Goal: Answer question/provide support

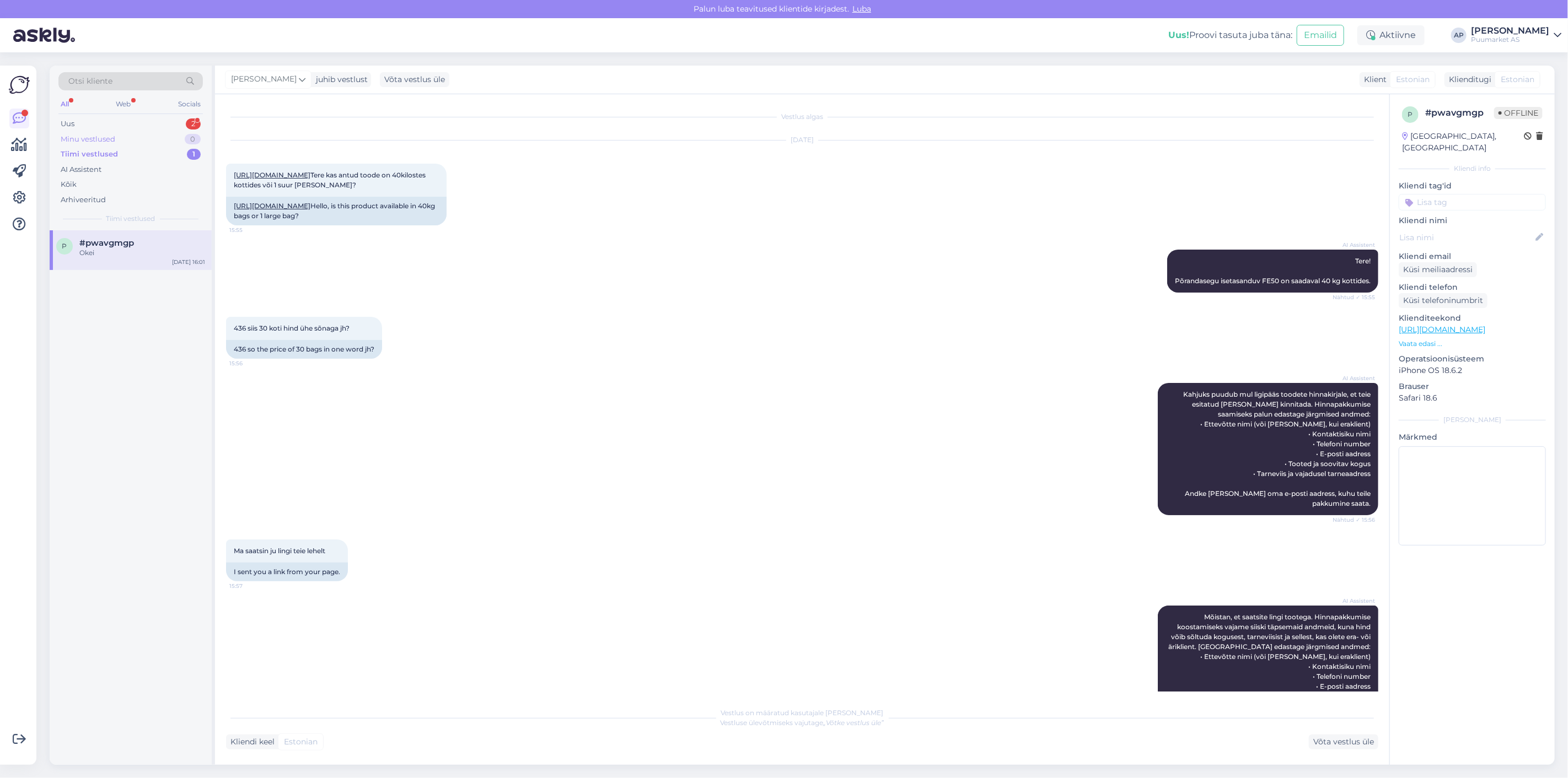
scroll to position [315, 0]
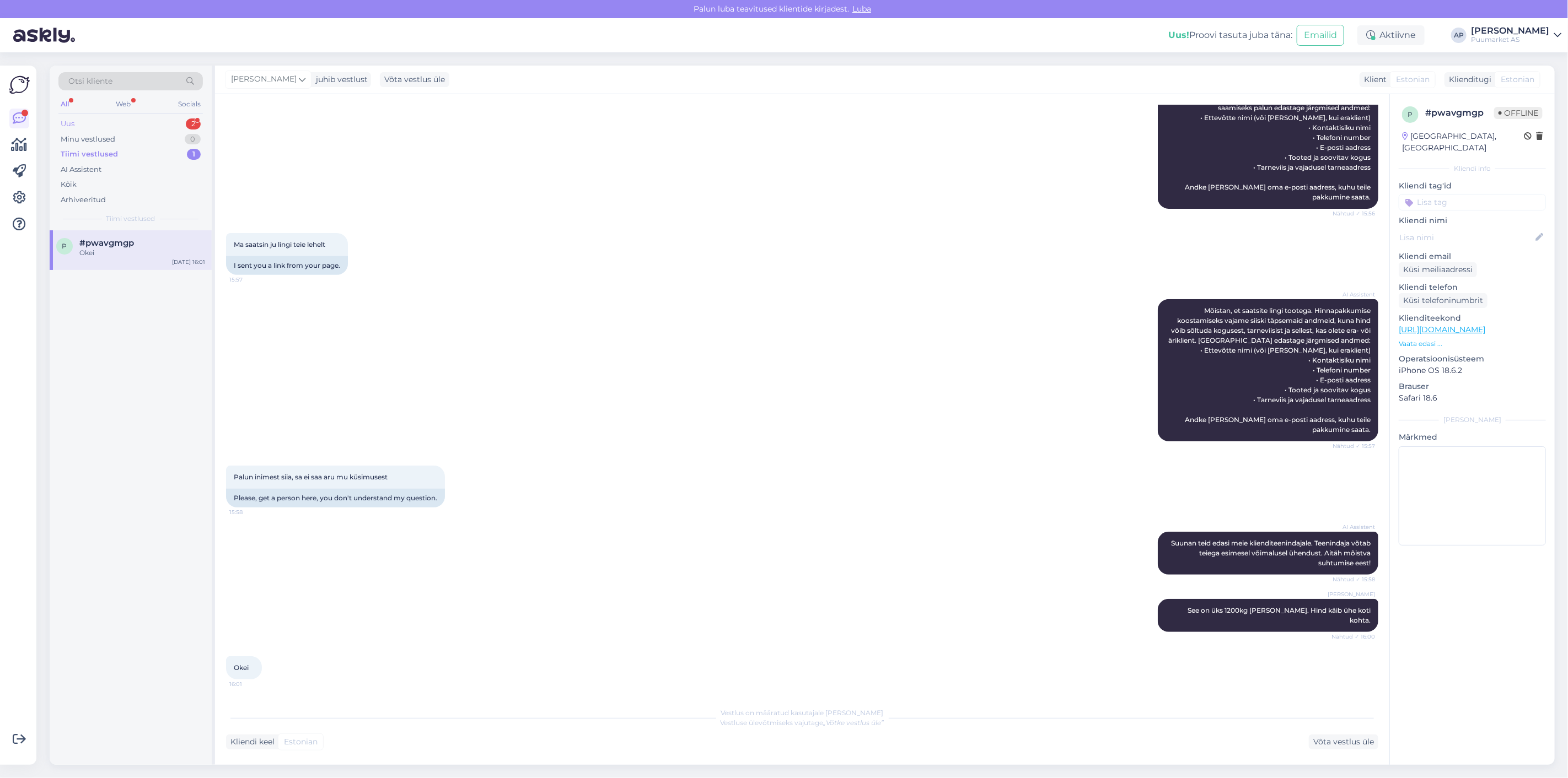
click at [120, 122] on div "Uus 2" at bounding box center [130, 124] width 144 height 16
click at [147, 317] on div "Transport aadressile: [STREET_ADDRESS] vald" at bounding box center [142, 307] width 126 height 20
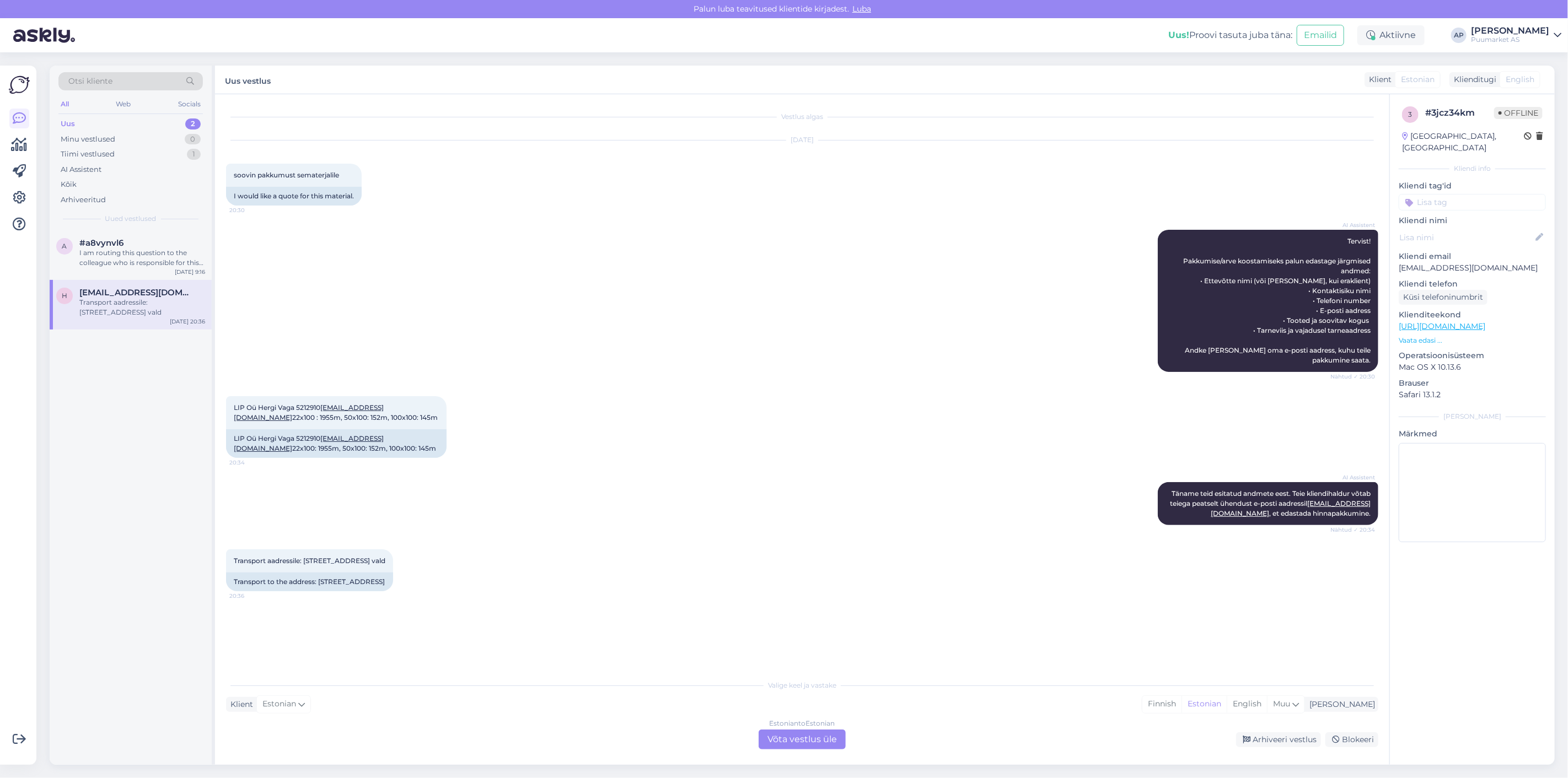
scroll to position [0, 0]
drag, startPoint x: 363, startPoint y: 421, endPoint x: 232, endPoint y: 410, distance: 131.5
click at [232, 410] on div "LIP Oü Hergi Vaga 5212910 [EMAIL_ADDRESS][DOMAIN_NAME] 22x100 : 1955m, 50x100: …" at bounding box center [336, 413] width 221 height 33
copy span "LIP Oü Hergi Vaga 5212910 [EMAIL_ADDRESS][DOMAIN_NAME] 22x100 : 1955m, 50x100: …"
click at [282, 471] on div "AI Assistent [PERSON_NAME] teid esitatud andmete eest. Teie kliendihaldur võtab…" at bounding box center [802, 503] width 1152 height 67
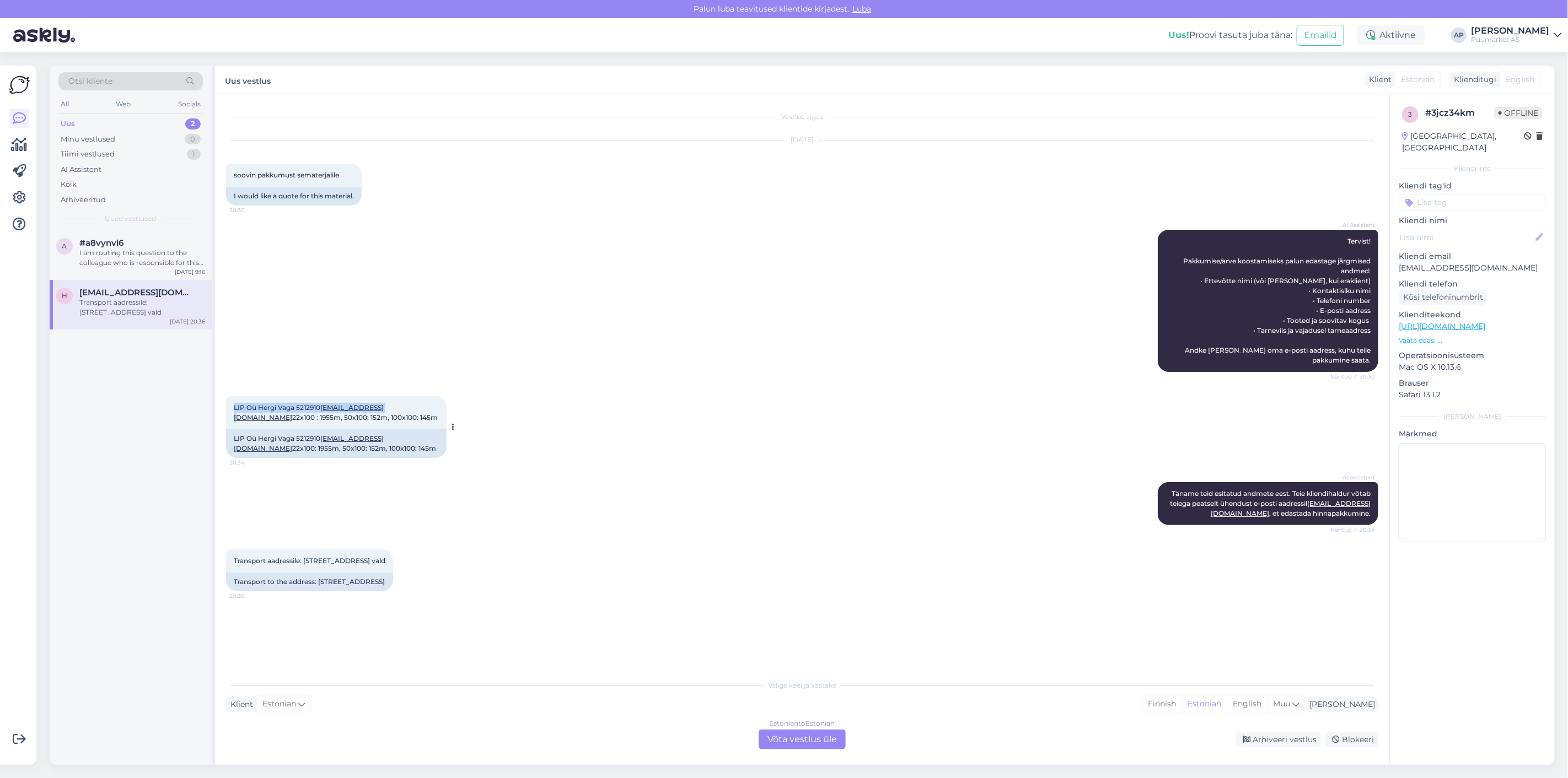
drag, startPoint x: 228, startPoint y: 407, endPoint x: 387, endPoint y: 405, distance: 159.0
click at [387, 405] on div "LIP Oü Hergi Vaga 5212910 [EMAIL_ADDRESS][DOMAIN_NAME] 22x100 : 1955m, 50x100: …" at bounding box center [336, 413] width 221 height 33
copy span "LIP Oü Hergi Vaga 5212910 [EMAIL_ADDRESS][DOMAIN_NAME]"
drag, startPoint x: 261, startPoint y: 577, endPoint x: 228, endPoint y: 564, distance: 35.5
click at [228, 564] on div "Transport aadressile: [STREET_ADDRESS] vald 20:36" at bounding box center [310, 561] width 167 height 23
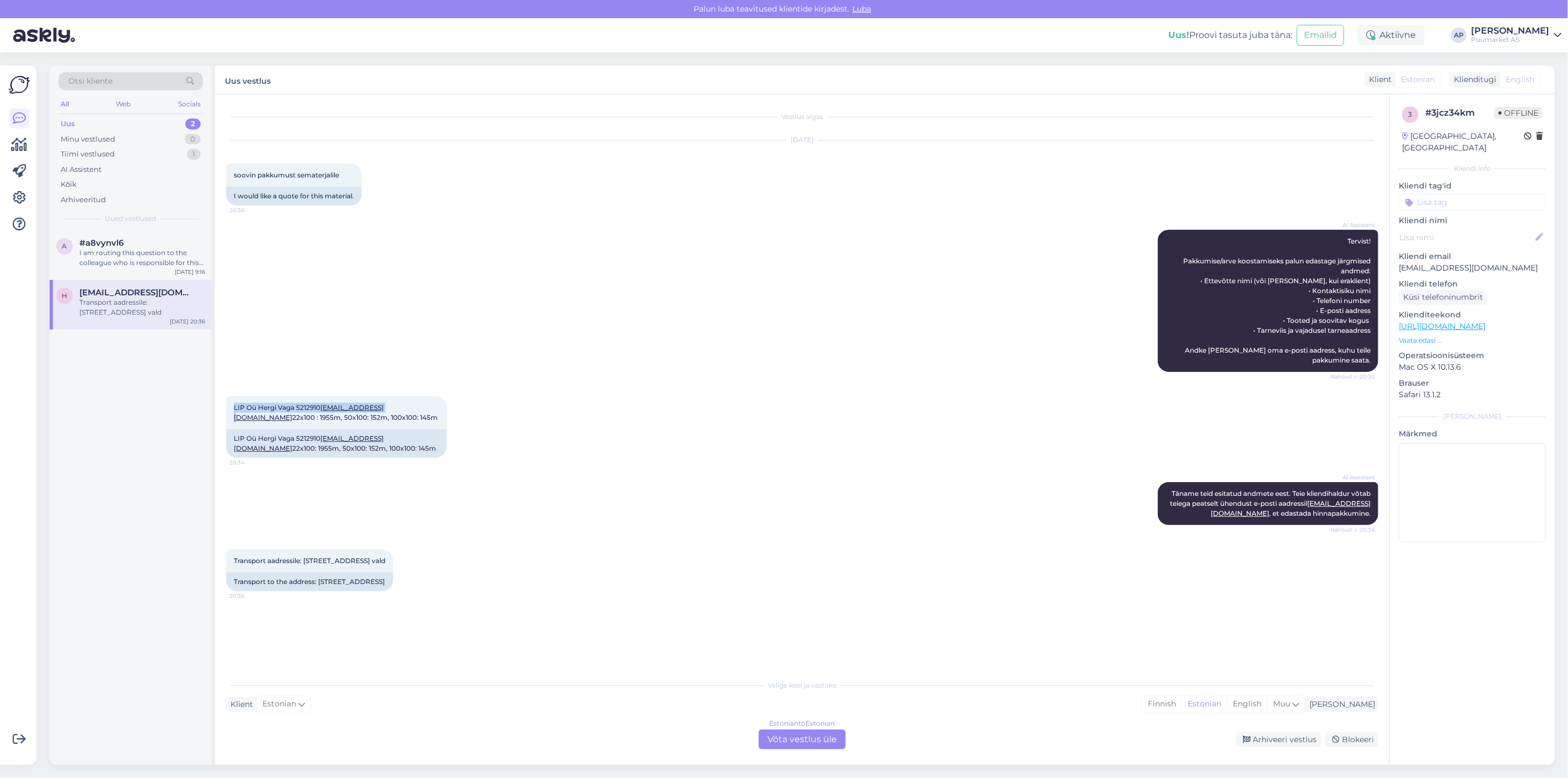
copy span "Transport aadressile: [STREET_ADDRESS] vald"
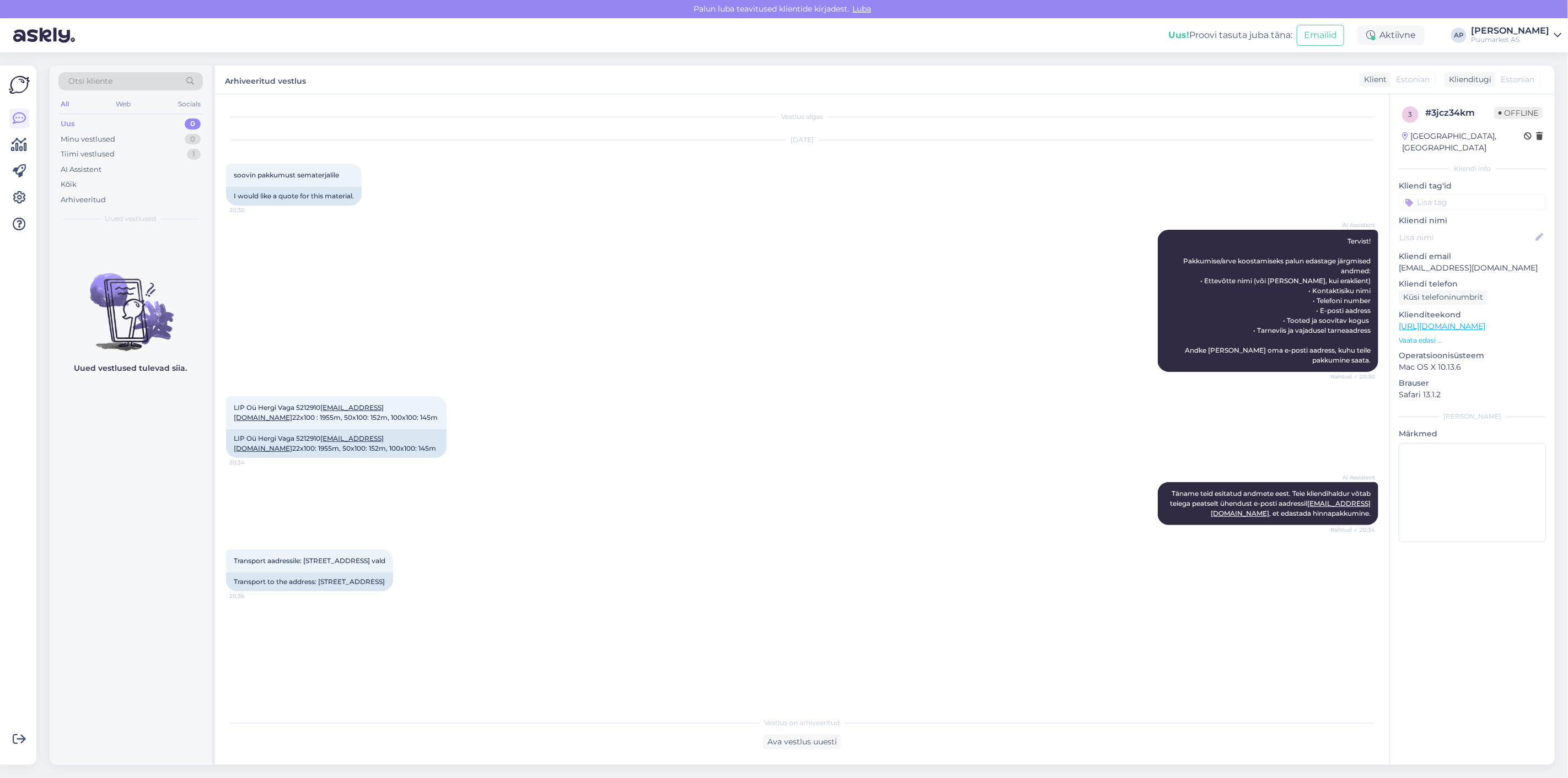
click at [652, 507] on div "AI Assistent [PERSON_NAME] teid esitatud andmete eest. Teie kliendihaldur võtab…" at bounding box center [802, 503] width 1152 height 67
click at [809, 742] on div "Ava vestlus uuesti" at bounding box center [802, 741] width 78 height 15
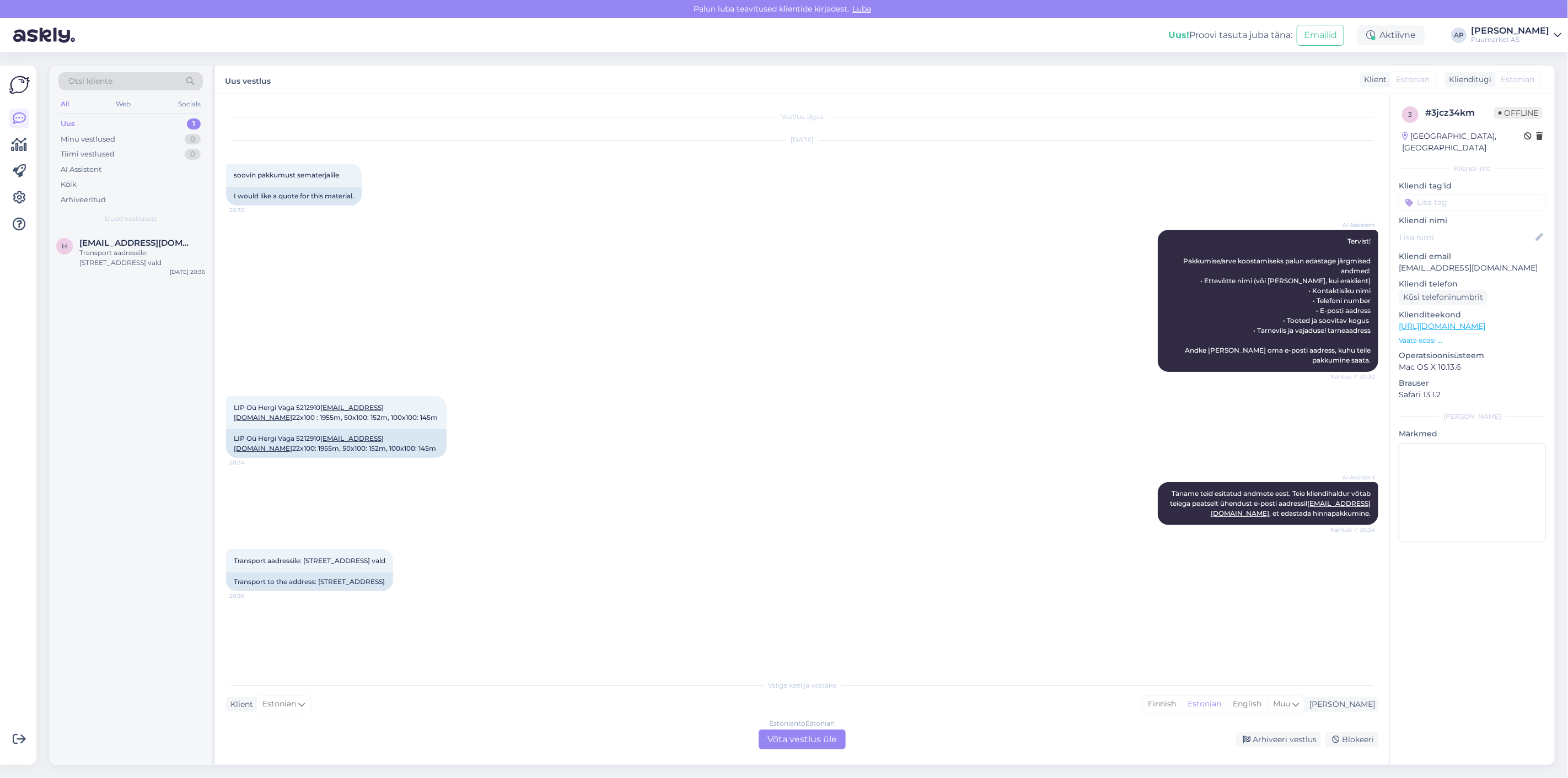
click at [811, 737] on div "Estonian to Estonian Võta vestlus üle" at bounding box center [802, 739] width 87 height 20
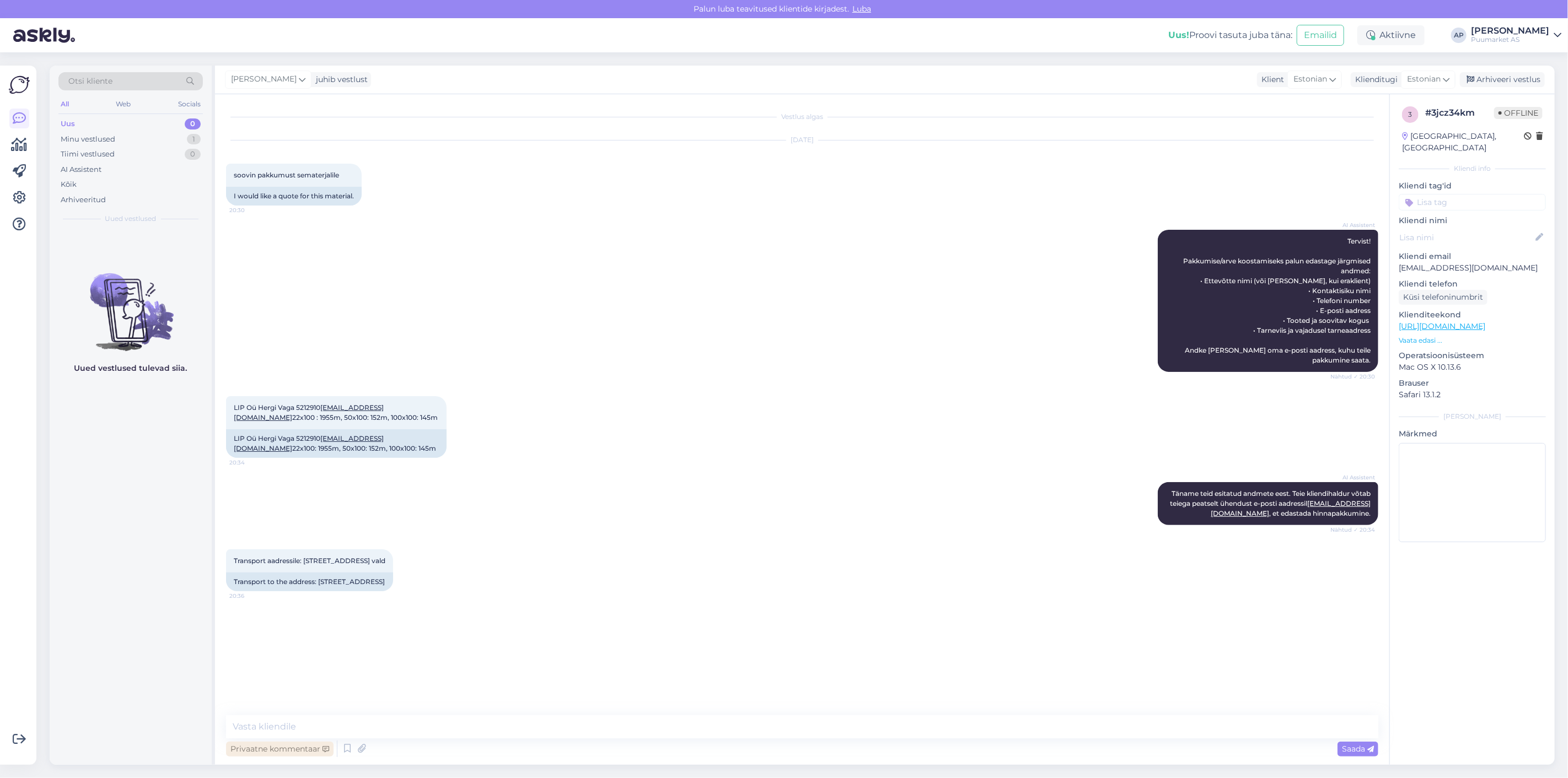
click at [261, 751] on div "Privaatne kommentaar" at bounding box center [280, 749] width 108 height 15
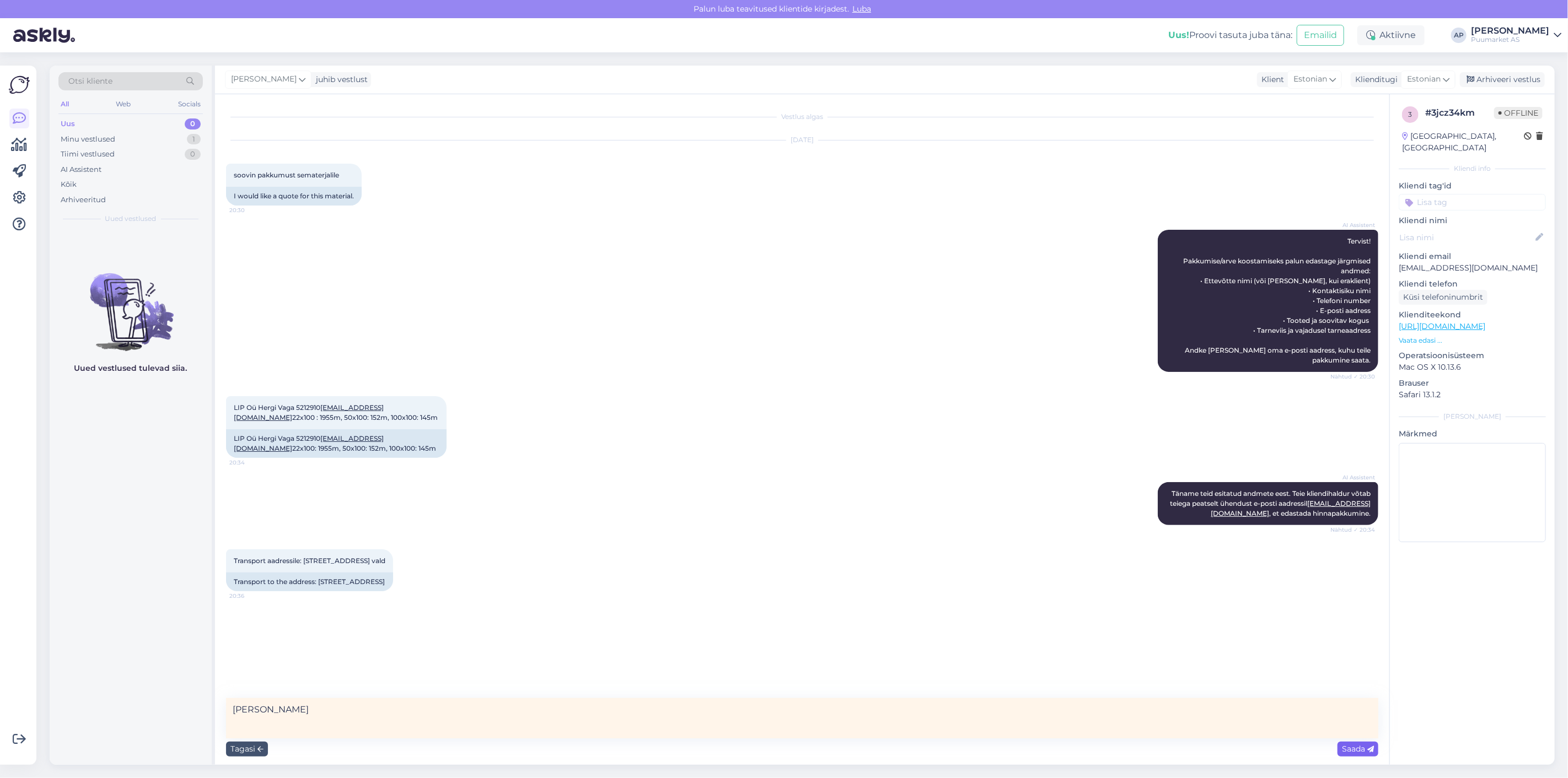
type textarea "[PERSON_NAME]"
click at [1360, 753] on div "Saada" at bounding box center [1357, 749] width 41 height 15
